Goal: Navigation & Orientation: Find specific page/section

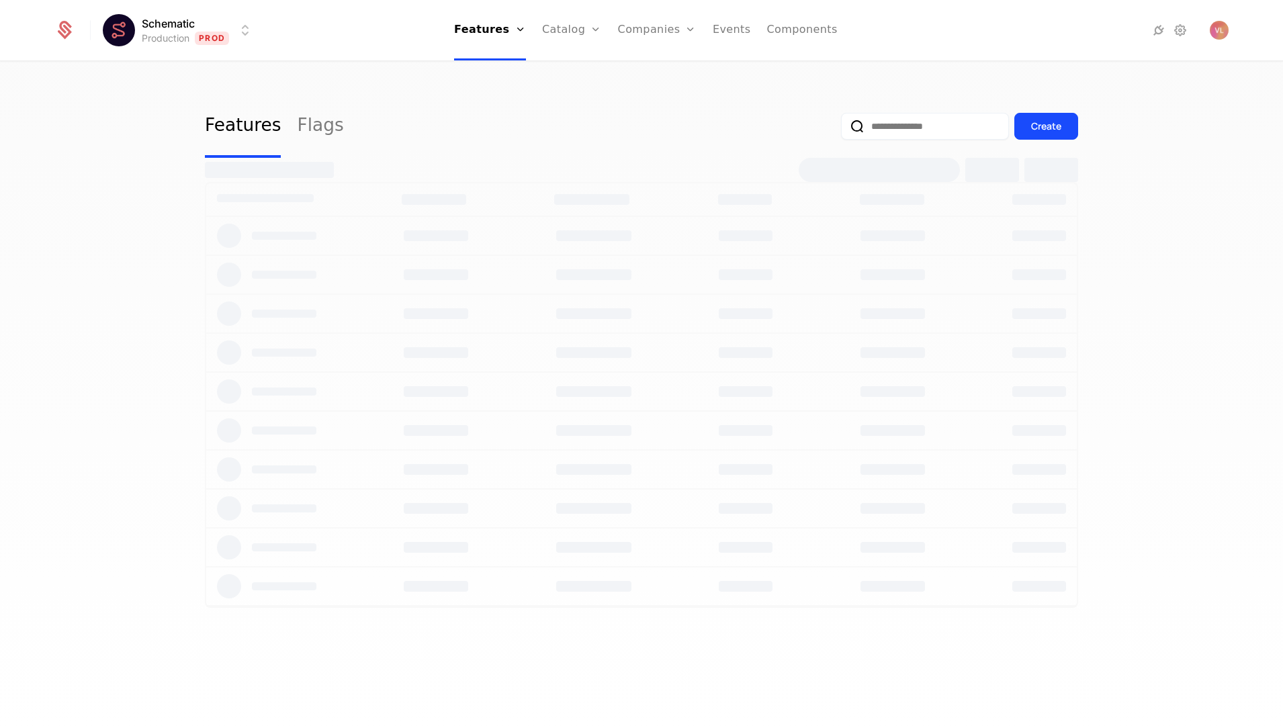
select select "**"
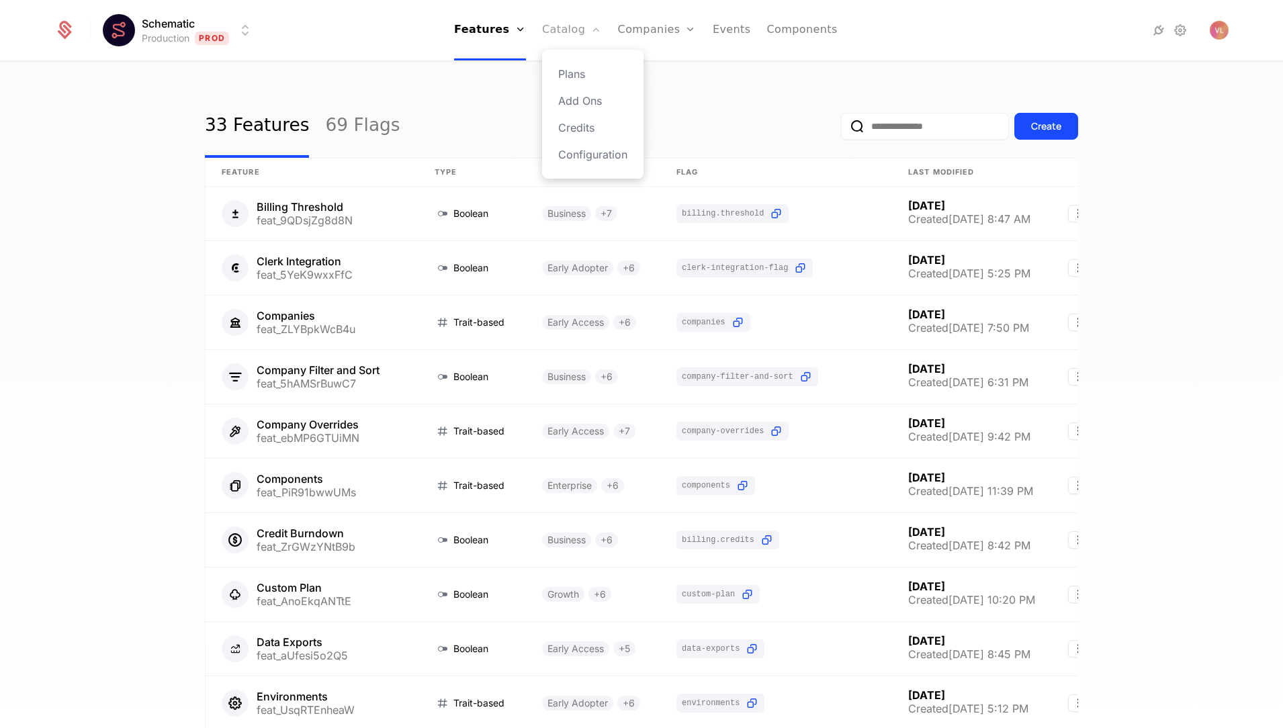
click at [566, 26] on link "Catalog" at bounding box center [572, 30] width 60 height 60
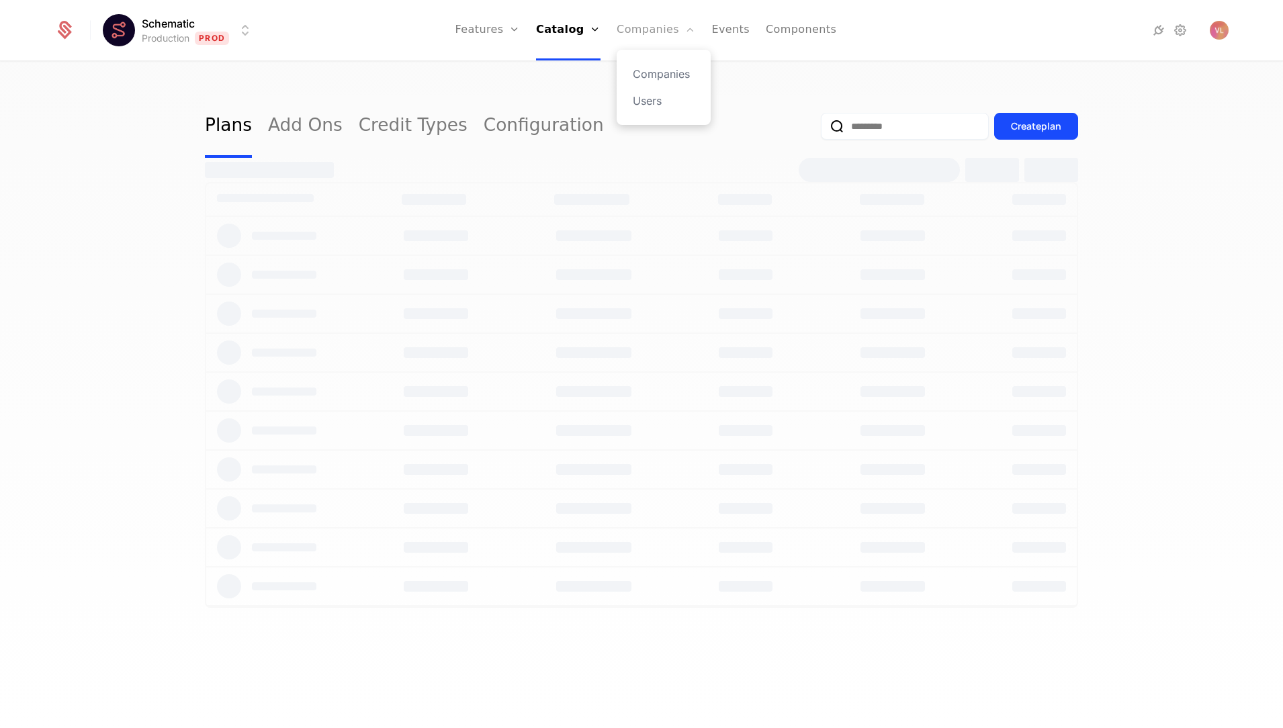
click at [646, 26] on link "Companies" at bounding box center [656, 30] width 79 height 60
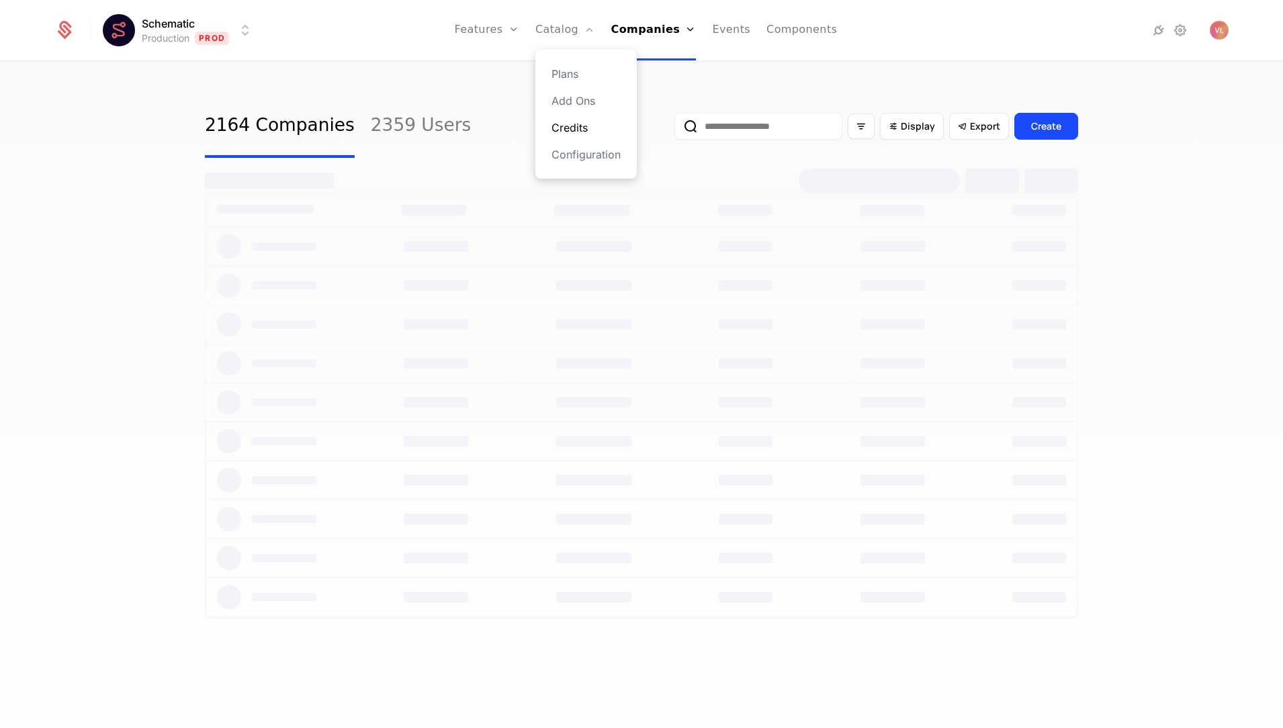
click at [579, 125] on link "Credits" at bounding box center [586, 128] width 69 height 16
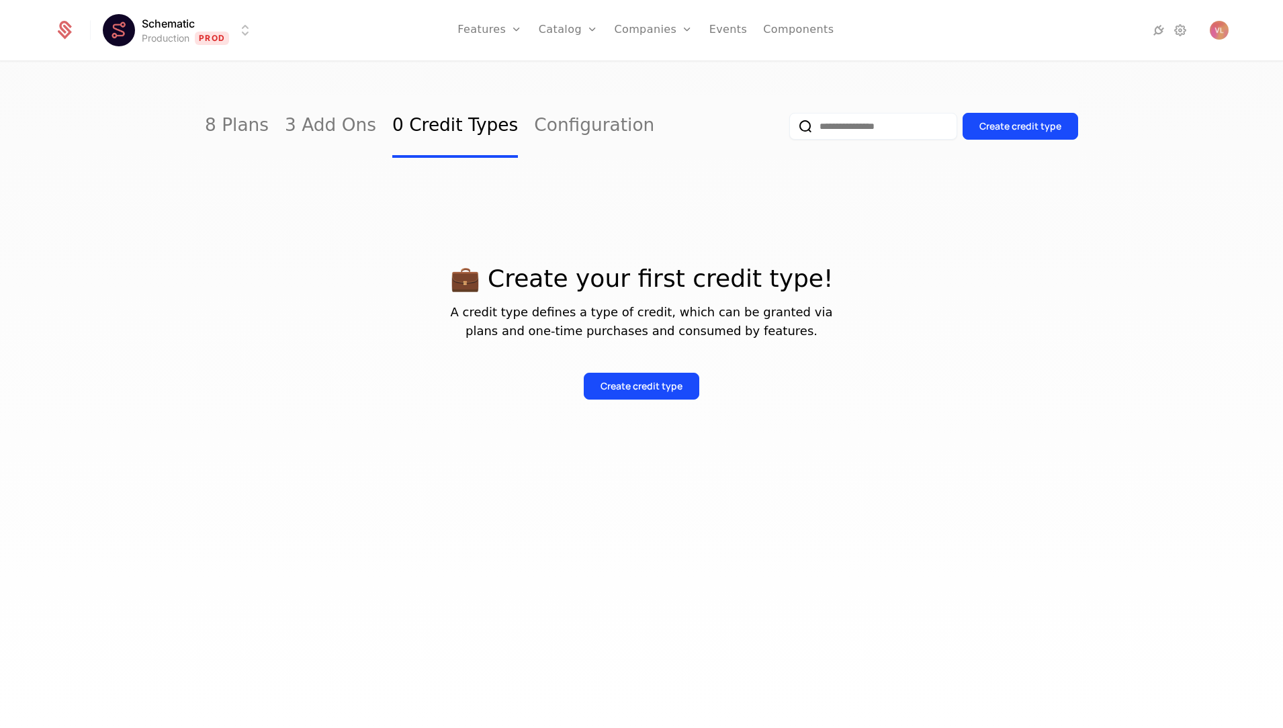
click at [187, 28] on html "Schematic Production Prod Features Features Flags Catalog Plans Add Ons Credits…" at bounding box center [641, 364] width 1283 height 728
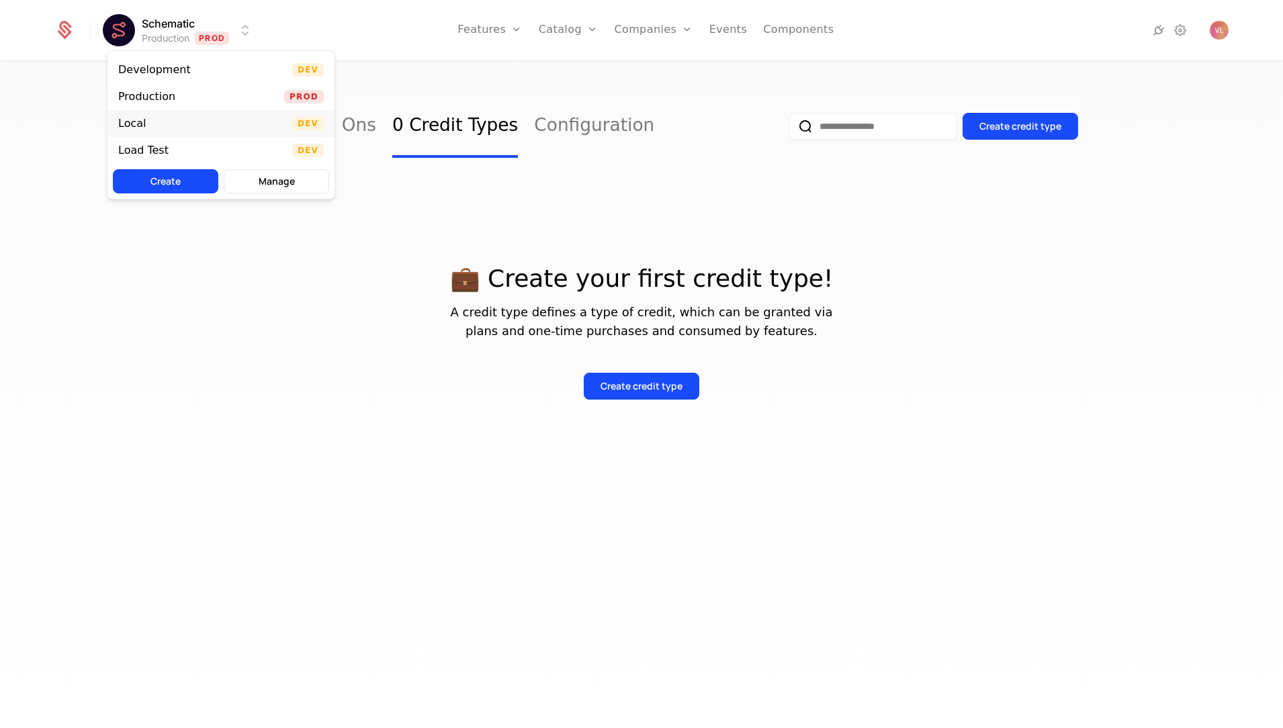
click at [203, 129] on div "Local Dev" at bounding box center [221, 123] width 227 height 27
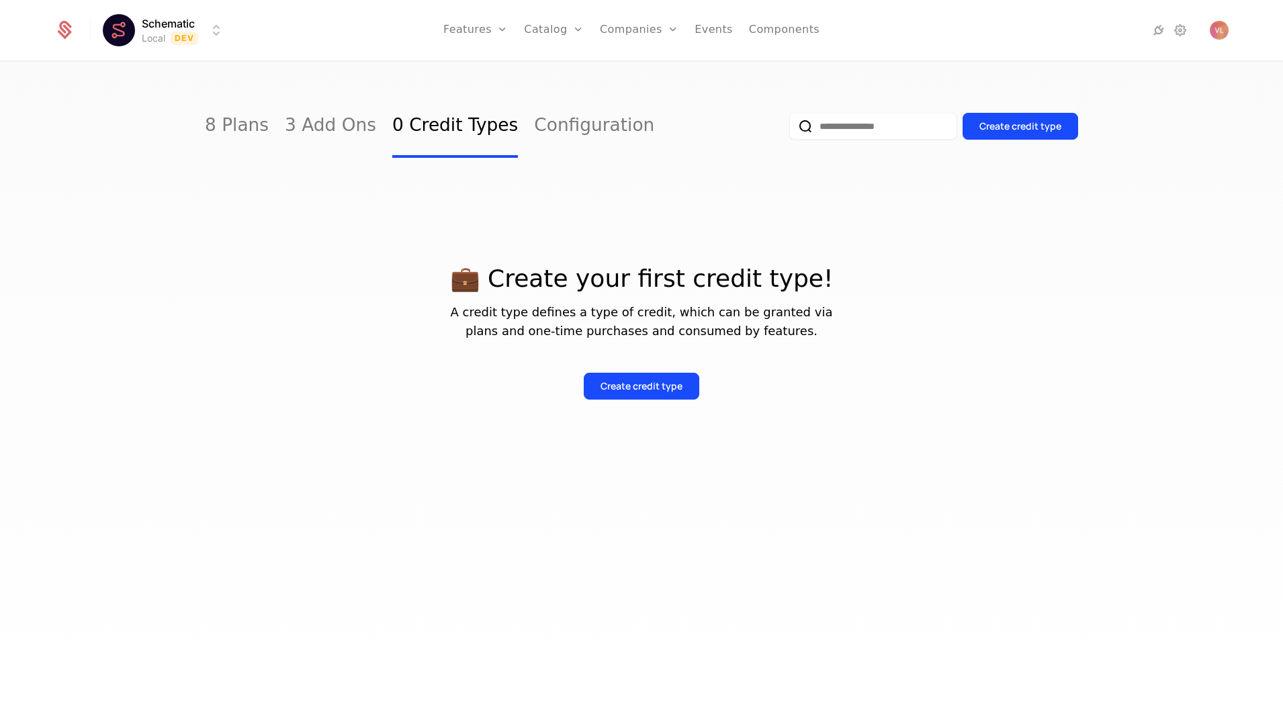
click at [169, 101] on div "8 Plans 3 Add Ons 0 Credit Types Configuration Create credit type 💼 Create your…" at bounding box center [641, 399] width 1283 height 674
click at [169, 37] on html "Schematic Local Dev Features Features Flags Catalog Plans Add Ons Credits Confi…" at bounding box center [641, 364] width 1283 height 728
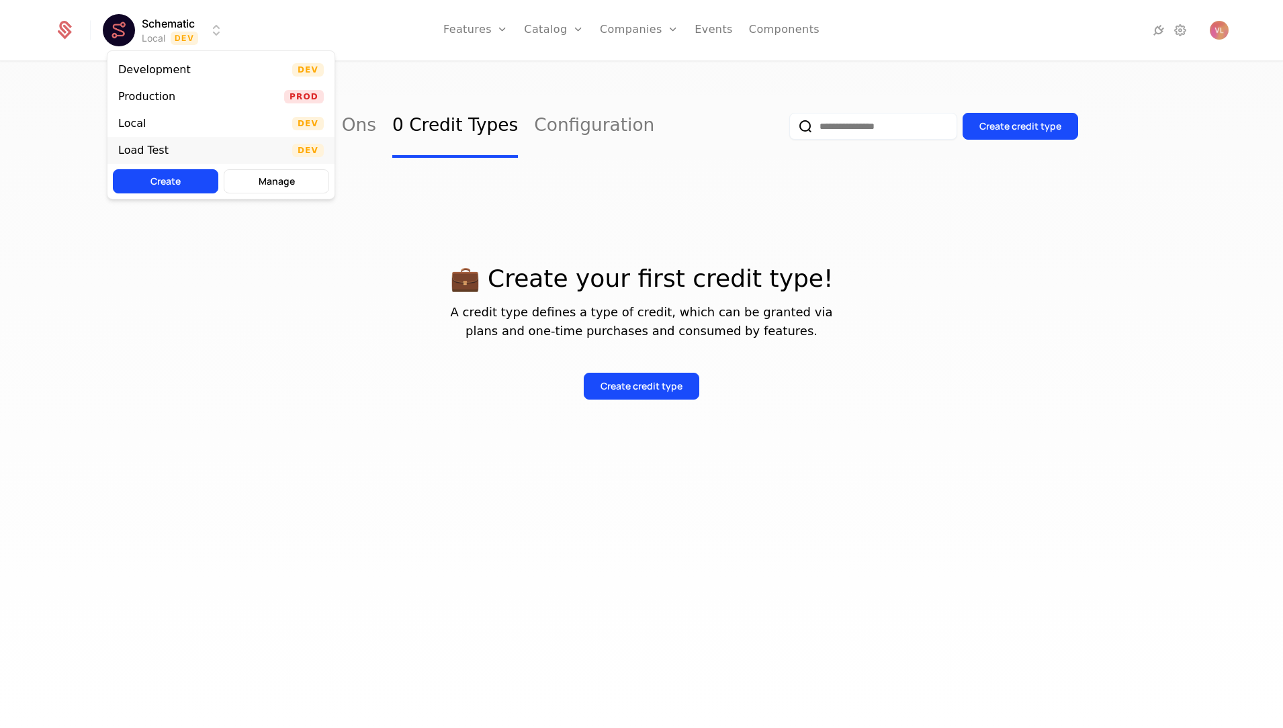
click at [200, 154] on div "Load Test Dev" at bounding box center [221, 150] width 227 height 27
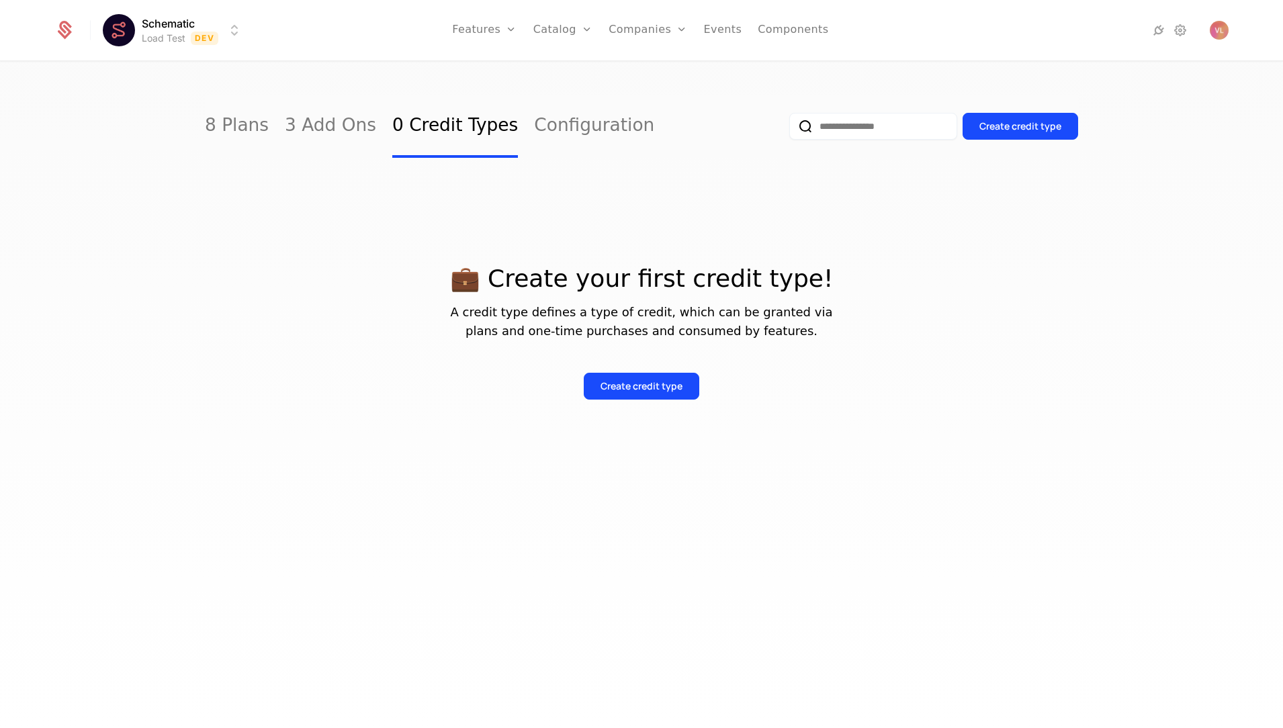
click at [188, 40] on html "Schematic Load Test Dev Features Features Flags Catalog Plans Add Ons Credits C…" at bounding box center [641, 364] width 1283 height 728
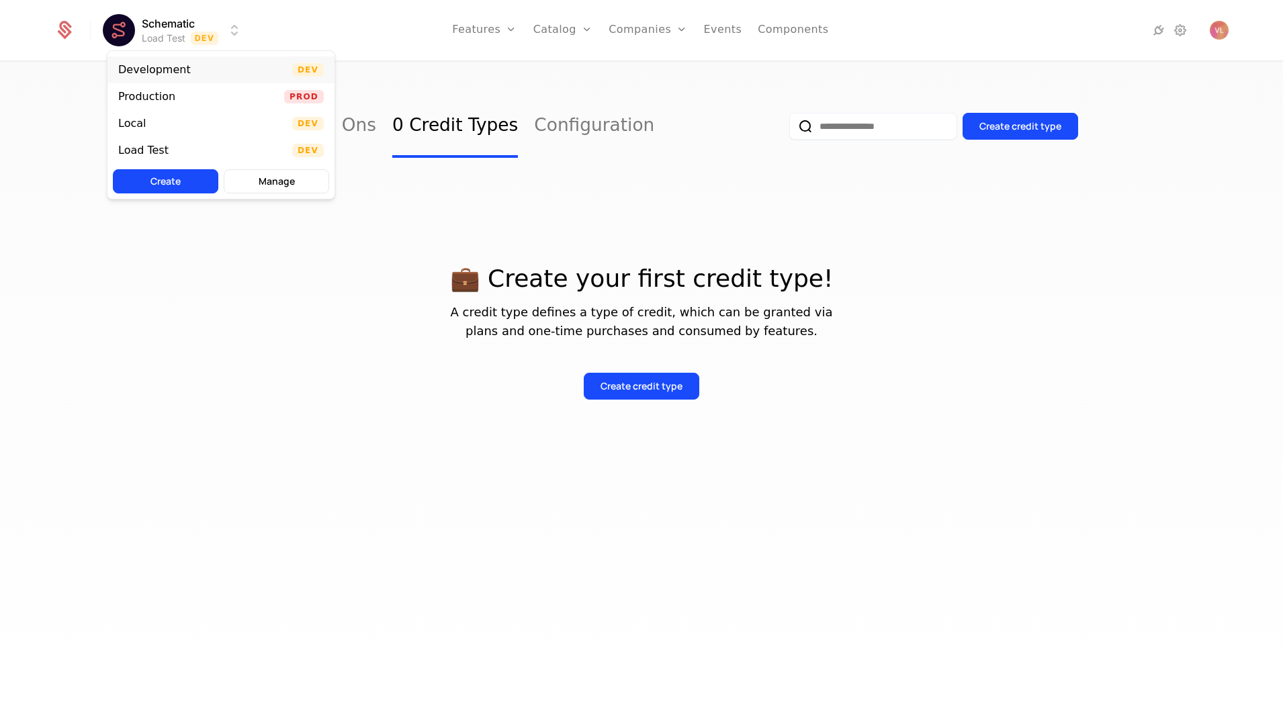
click at [190, 75] on div "Development" at bounding box center [159, 69] width 83 height 13
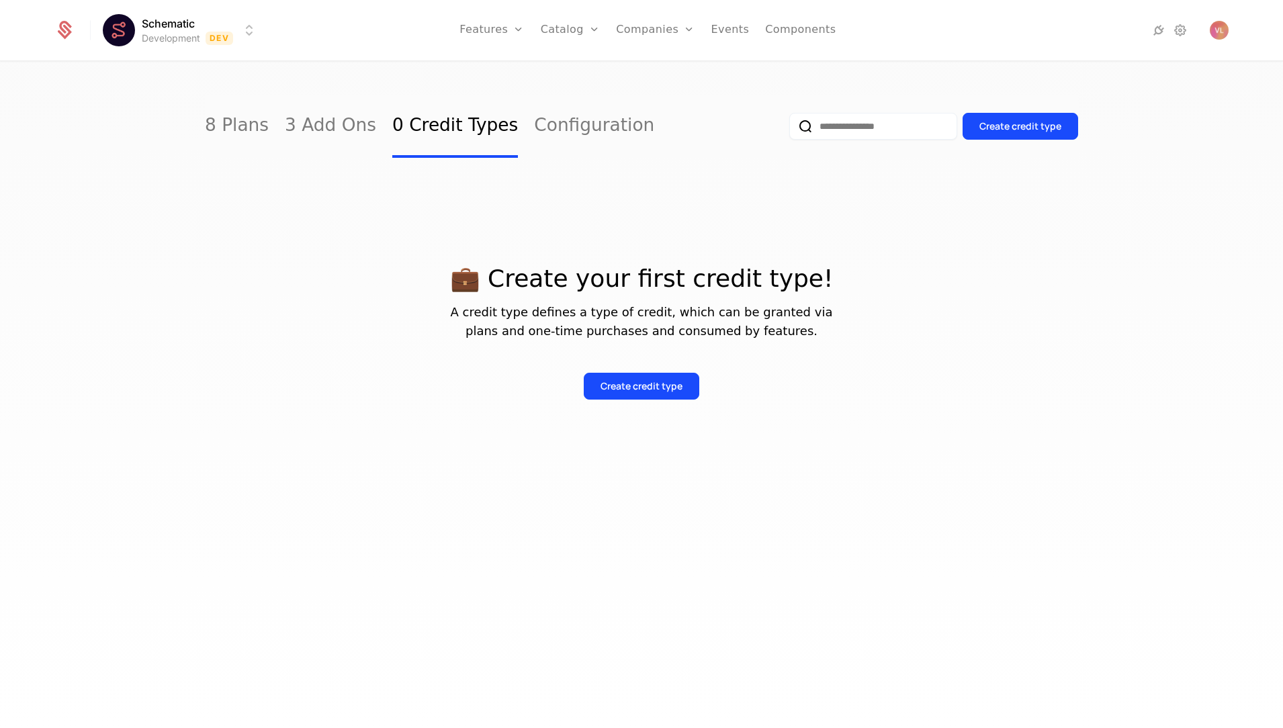
click at [165, 4] on div "Schematic Development Dev Features Features Flags Catalog Plans Add Ons Credits…" at bounding box center [641, 30] width 1174 height 60
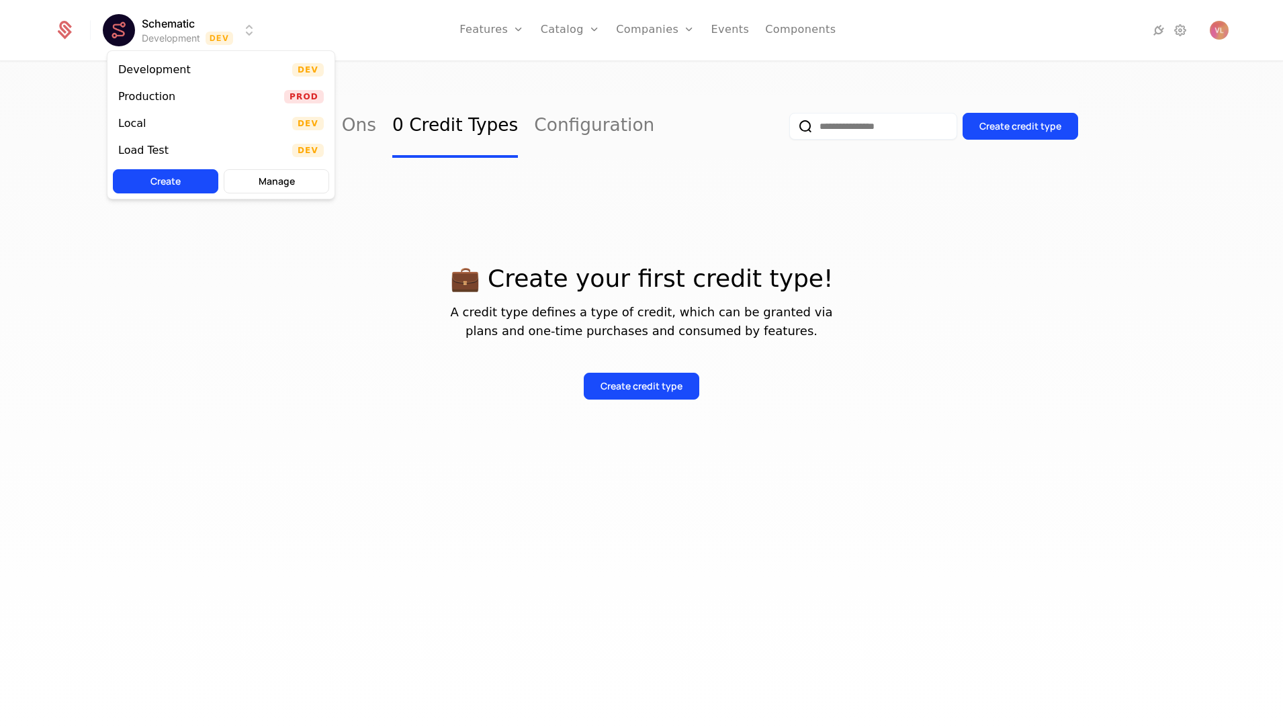
click at [177, 39] on html "Schematic Development Dev Features Features Flags Catalog Plans Add Ons Credits…" at bounding box center [641, 364] width 1283 height 728
click at [182, 109] on div "Production Prod" at bounding box center [221, 96] width 227 height 27
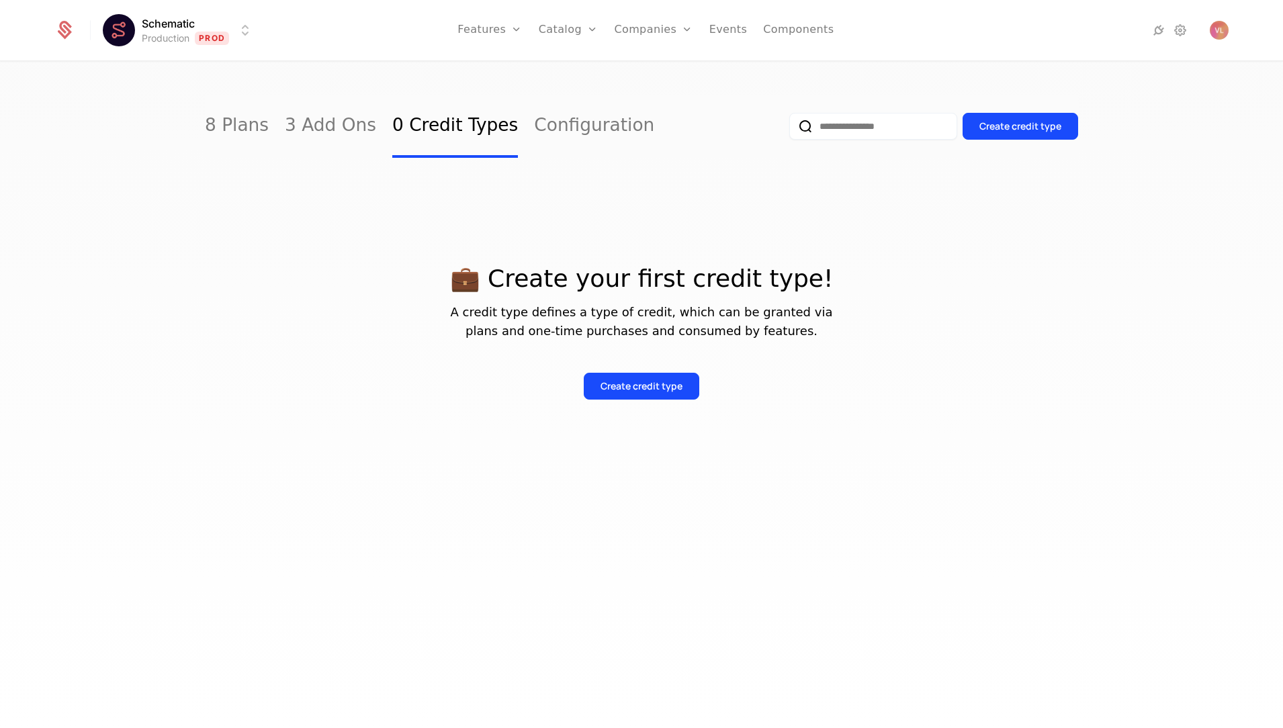
click at [169, 45] on div "Schematic Production Prod Features Features Flags Catalog Plans Add Ons Credits…" at bounding box center [641, 30] width 1174 height 60
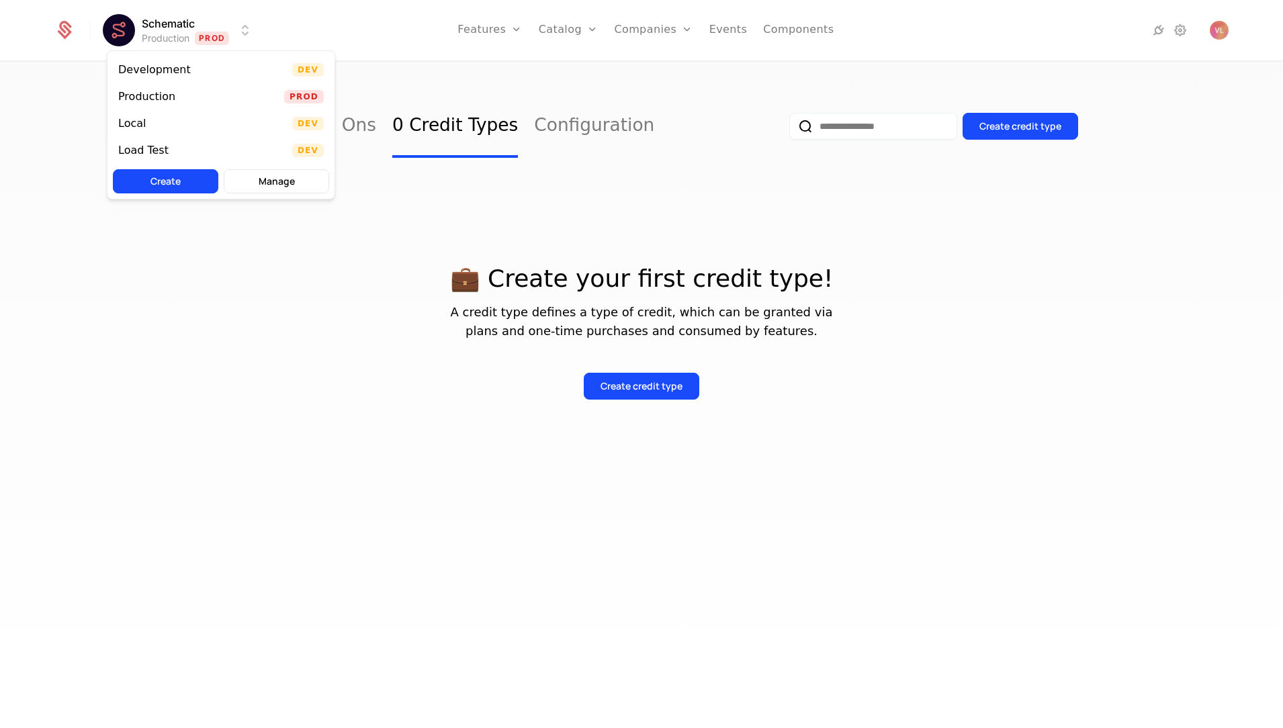
click at [186, 22] on html "Schematic Production Prod Features Features Flags Catalog Plans Add Ons Credits…" at bounding box center [641, 364] width 1283 height 728
click at [186, 77] on div "Development Dev" at bounding box center [221, 69] width 227 height 27
